Goal: Task Accomplishment & Management: Manage account settings

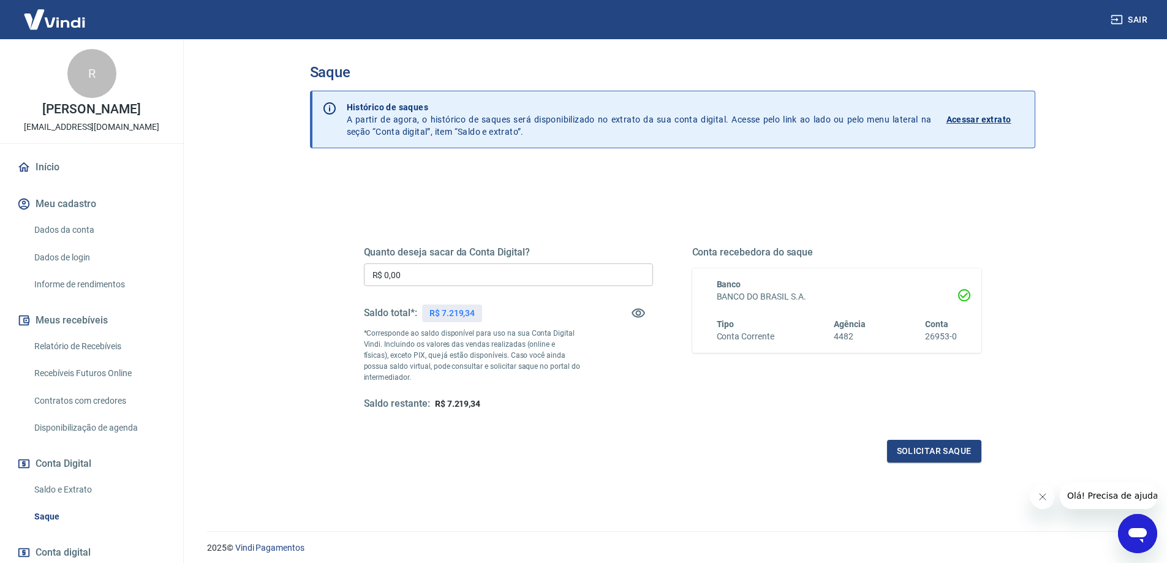
click at [496, 272] on input "R$ 0,00" at bounding box center [508, 274] width 289 height 23
type input "R$ 7.219,34"
click at [945, 445] on button "Solicitar saque" at bounding box center [934, 451] width 94 height 23
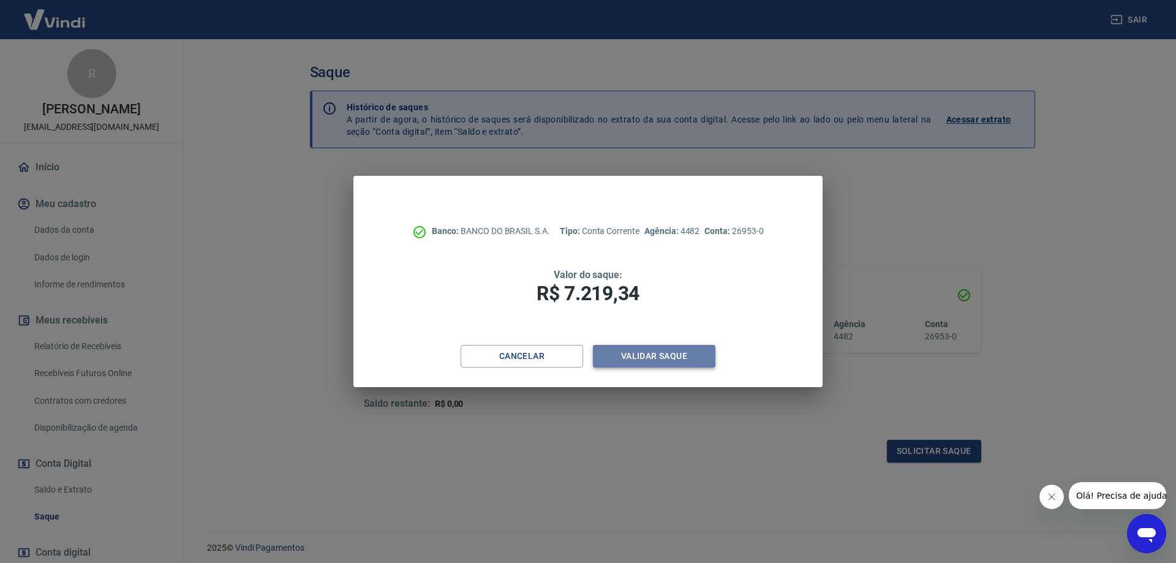
click at [623, 355] on button "Validar saque" at bounding box center [654, 356] width 123 height 23
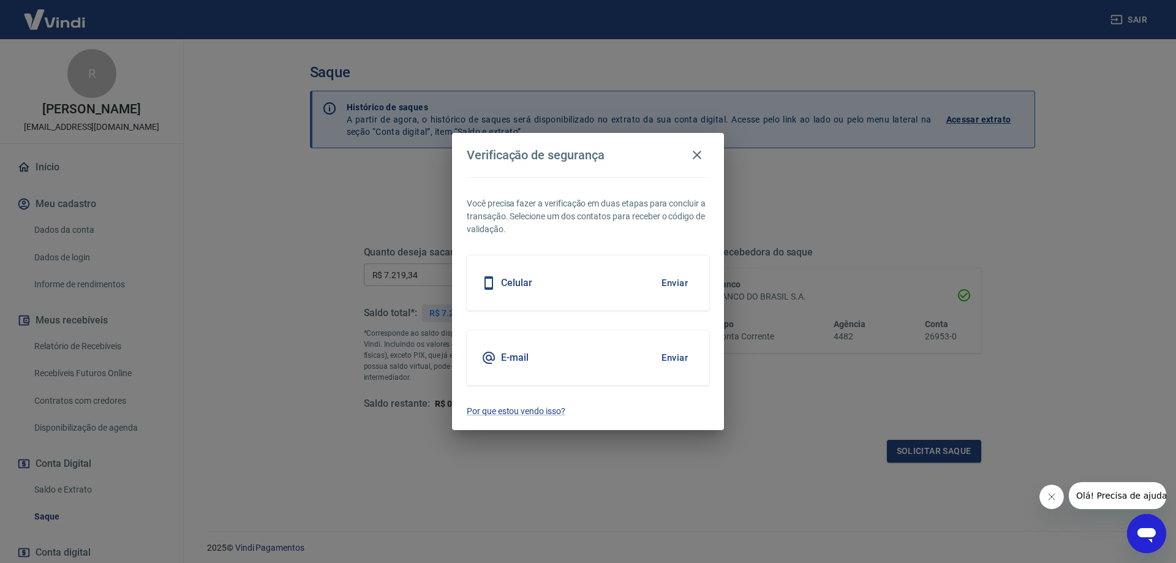
click at [662, 287] on button "Enviar" at bounding box center [675, 283] width 40 height 26
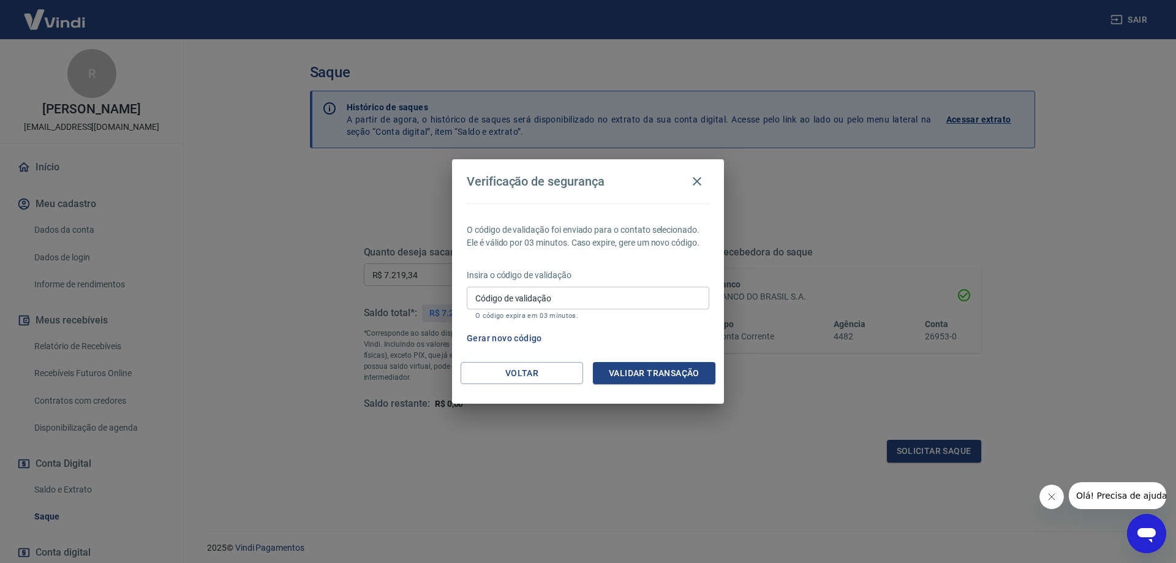
click at [537, 293] on input "Código de validação" at bounding box center [588, 298] width 243 height 23
type input "764055"
click at [678, 382] on button "Validar transação" at bounding box center [654, 373] width 123 height 23
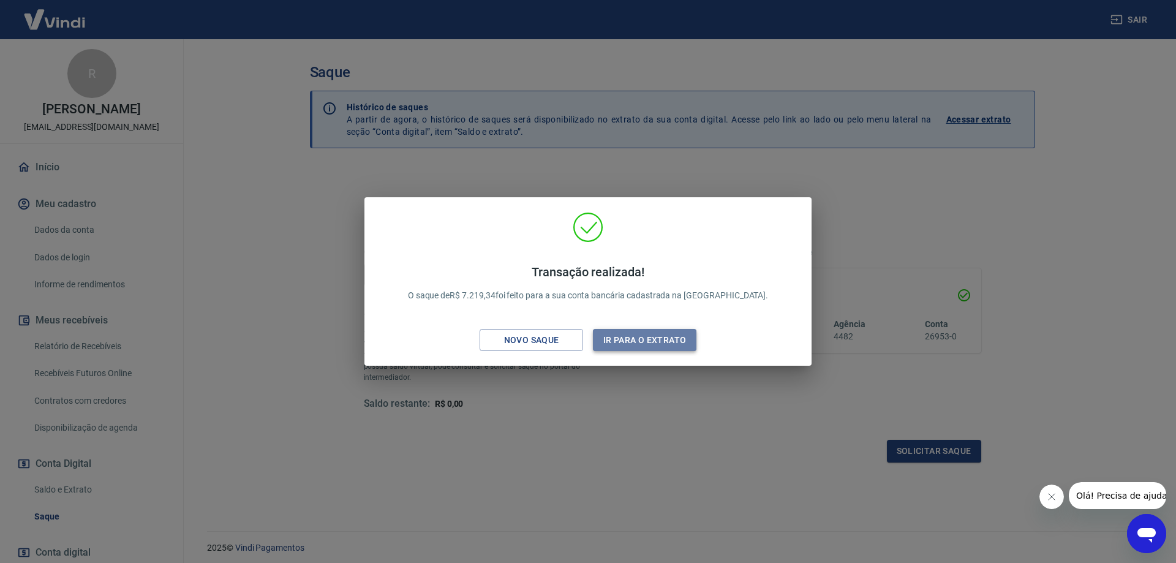
click at [653, 341] on button "Ir para o extrato" at bounding box center [645, 340] width 104 height 23
